Goal: Task Accomplishment & Management: Manage account settings

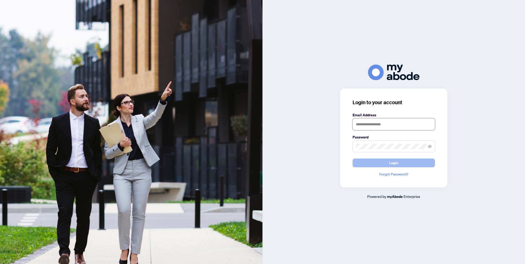
type input "**********"
click at [390, 163] on span "Login" at bounding box center [393, 163] width 9 height 8
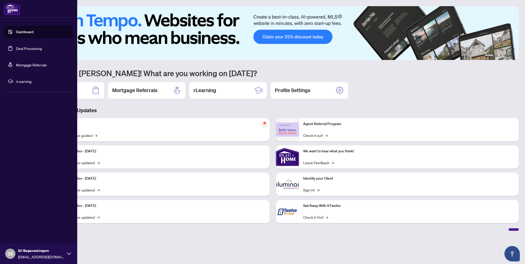
click at [29, 48] on link "Deal Processing" at bounding box center [29, 48] width 26 height 5
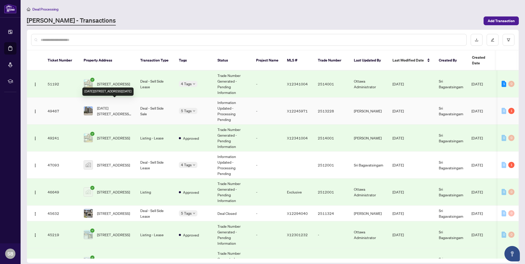
click at [112, 105] on span "[DATE][STREET_ADDRESS][DATE]" at bounding box center [114, 110] width 35 height 11
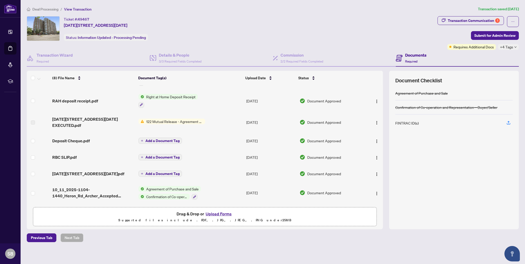
scroll to position [39, 0]
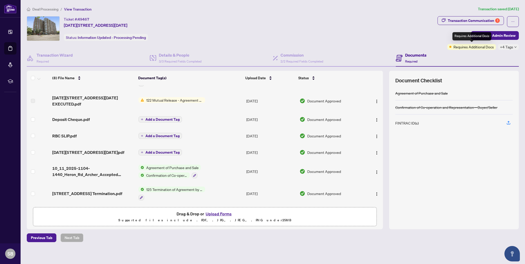
click at [472, 47] on span "Requires Additional Docs" at bounding box center [473, 47] width 40 height 6
click at [468, 38] on div "Requires Additional Docs" at bounding box center [471, 36] width 39 height 8
click at [459, 22] on div "Transaction Communication 1" at bounding box center [474, 20] width 52 height 8
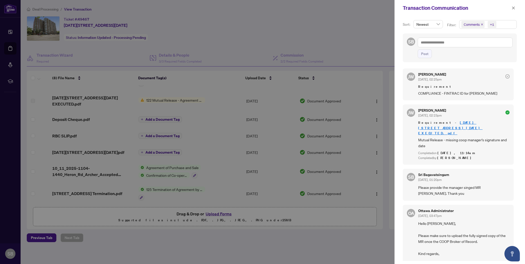
click at [280, 24] on div at bounding box center [262, 132] width 525 height 264
click at [11, 50] on div at bounding box center [262, 132] width 525 height 264
click at [134, 10] on div at bounding box center [262, 132] width 525 height 264
click at [514, 8] on icon "close" at bounding box center [514, 8] width 4 height 4
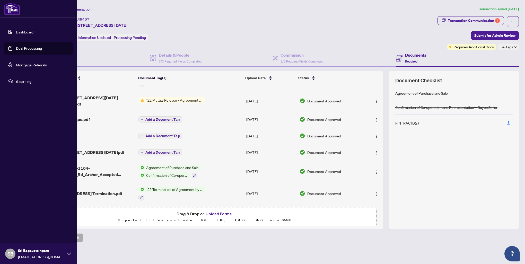
click at [28, 33] on link "Dashboard" at bounding box center [24, 32] width 17 height 5
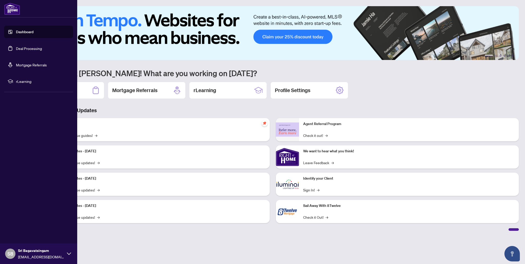
click at [26, 48] on link "Deal Processing" at bounding box center [29, 48] width 26 height 5
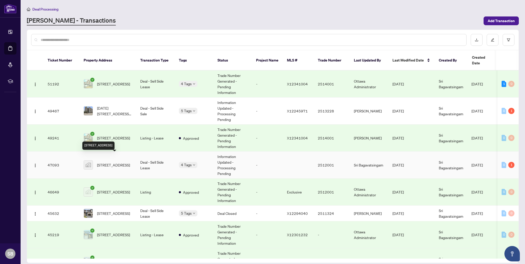
click at [106, 162] on span "[STREET_ADDRESS]" at bounding box center [113, 165] width 33 height 6
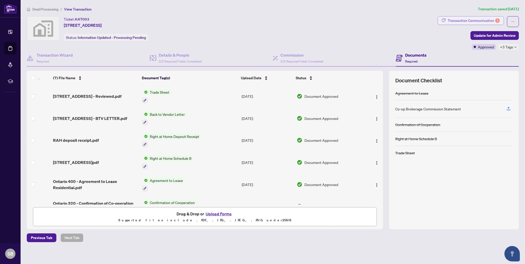
click at [454, 20] on div "Transaction Communication 1" at bounding box center [474, 20] width 52 height 8
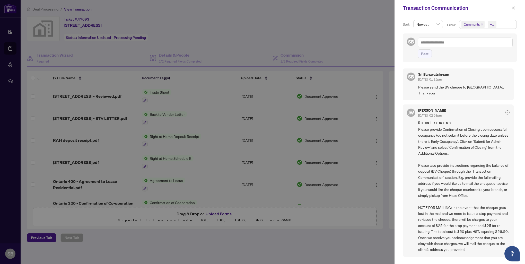
click at [348, 39] on div at bounding box center [262, 132] width 525 height 264
click at [513, 10] on icon "close" at bounding box center [514, 8] width 4 height 4
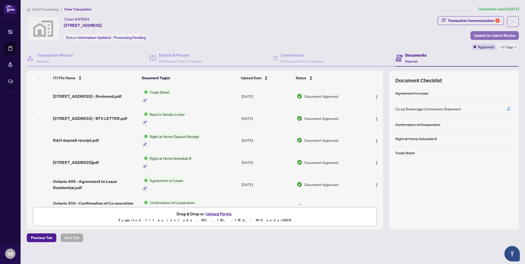
click at [487, 33] on span "Update for Admin Review" at bounding box center [495, 35] width 42 height 8
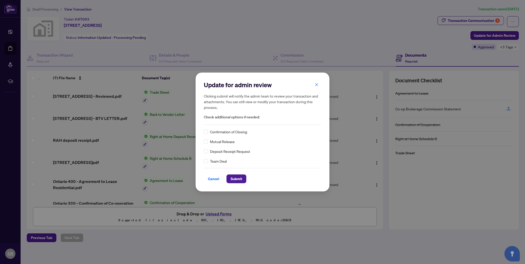
click at [211, 129] on span "Confirmation of Closing" at bounding box center [228, 132] width 37 height 6
click at [232, 179] on span "Submit" at bounding box center [237, 179] width 12 height 8
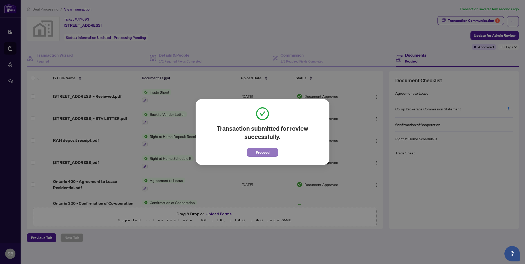
click at [259, 152] on span "Proceed" at bounding box center [263, 152] width 14 height 8
